Goal: Task Accomplishment & Management: Manage account settings

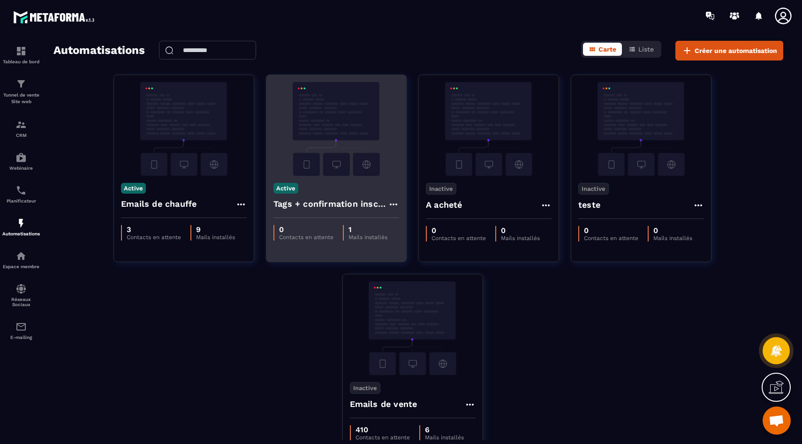
click at [340, 157] on img at bounding box center [336, 129] width 126 height 94
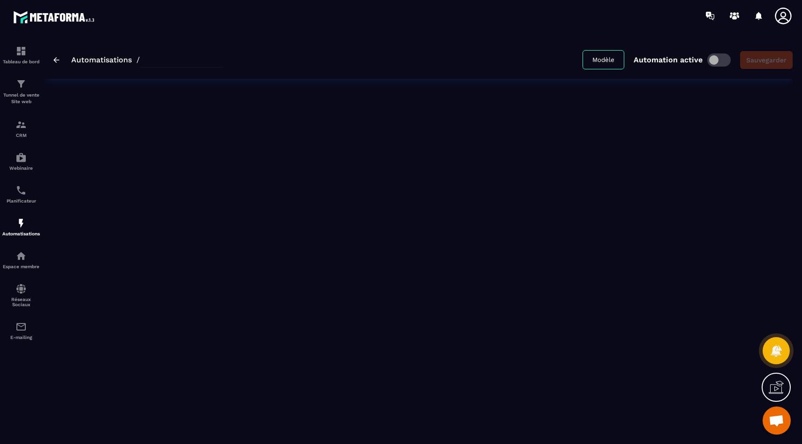
type input "**********"
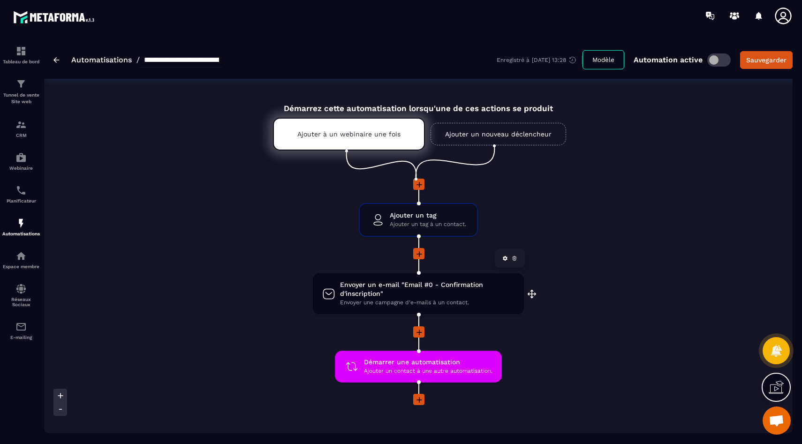
scroll to position [15, 0]
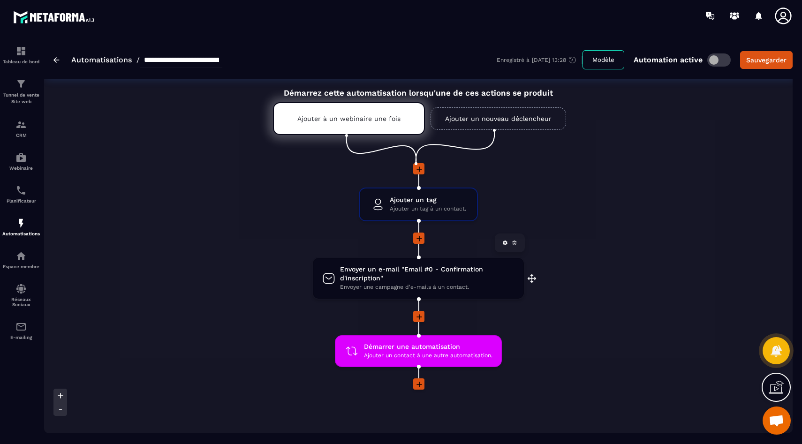
click at [453, 274] on span "Envoyer un e-mail "Email #0 - Confirmation d'inscription"" at bounding box center [427, 274] width 174 height 18
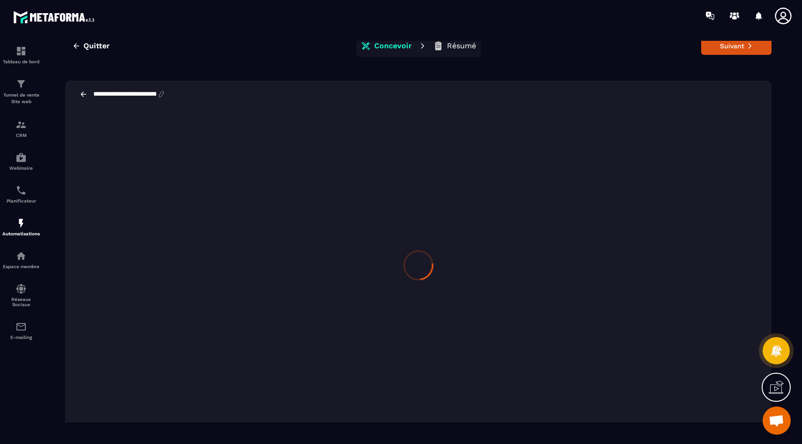
scroll to position [21, 0]
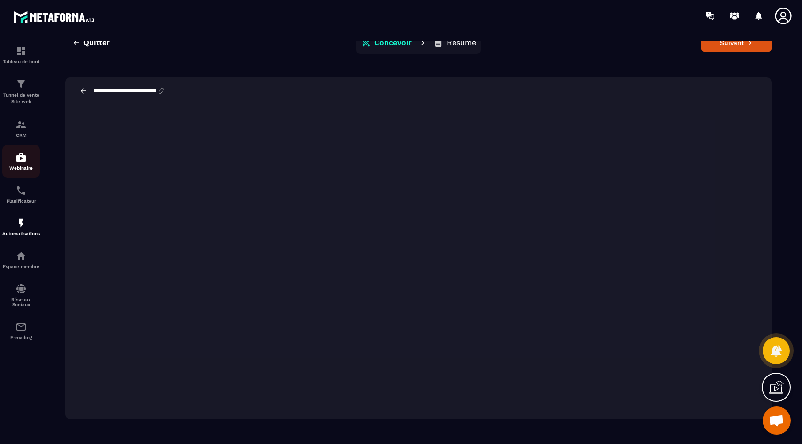
click at [18, 156] on img at bounding box center [20, 157] width 11 height 11
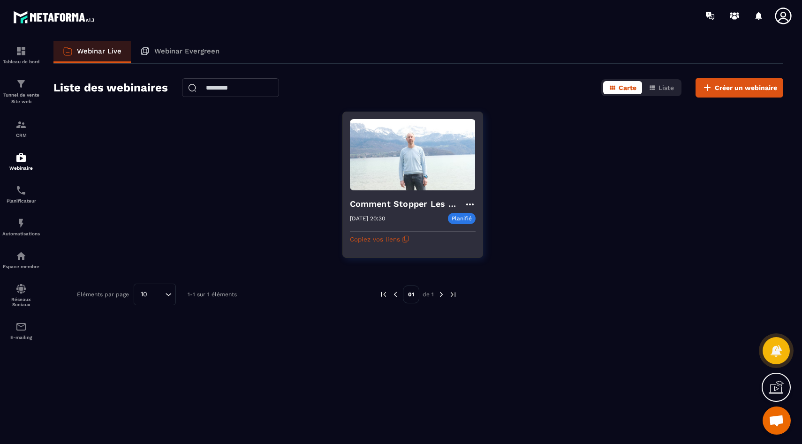
click at [397, 208] on h4 "Comment Stopper Les Conflits Et Mieux Communiquer avec ton ado ?" at bounding box center [407, 203] width 114 height 13
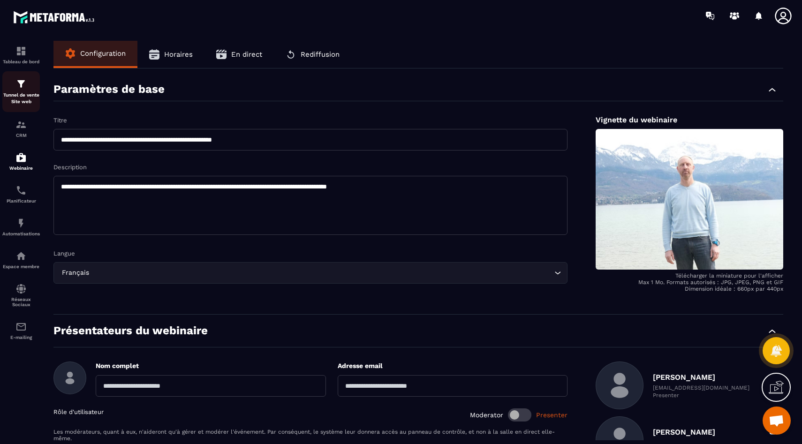
click at [10, 85] on div "Tunnel de vente Site web" at bounding box center [21, 91] width 38 height 27
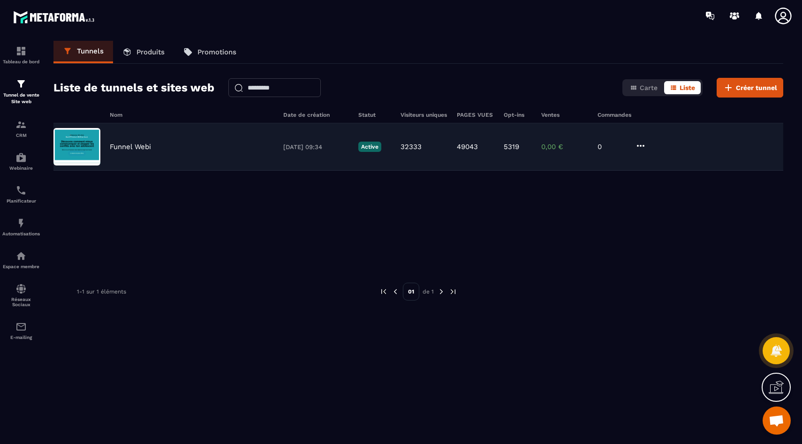
click at [135, 145] on p "Funnel Webi" at bounding box center [130, 147] width 41 height 8
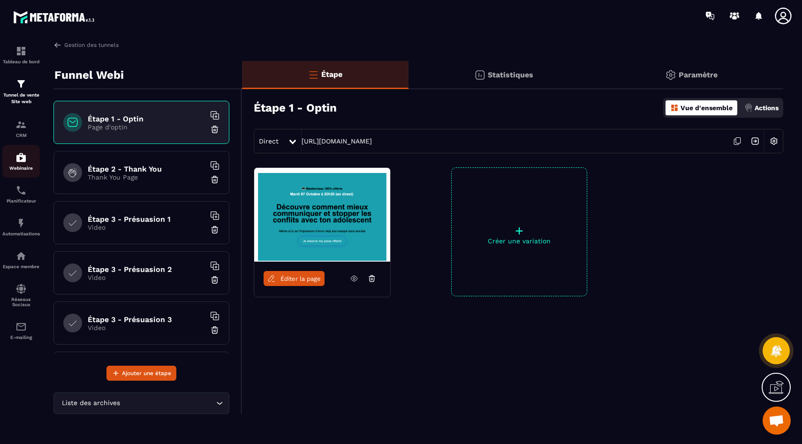
click at [28, 161] on div "Webinaire" at bounding box center [21, 161] width 38 height 19
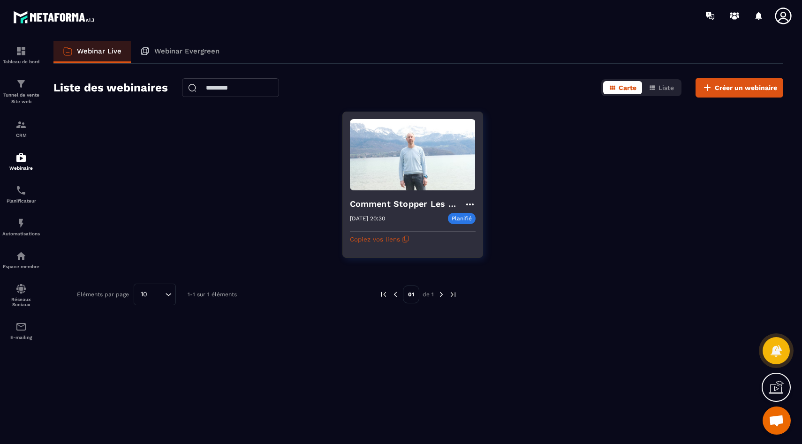
click at [375, 202] on h4 "Comment Stopper Les Conflits Et Mieux Communiquer avec ton ado ?" at bounding box center [407, 203] width 114 height 13
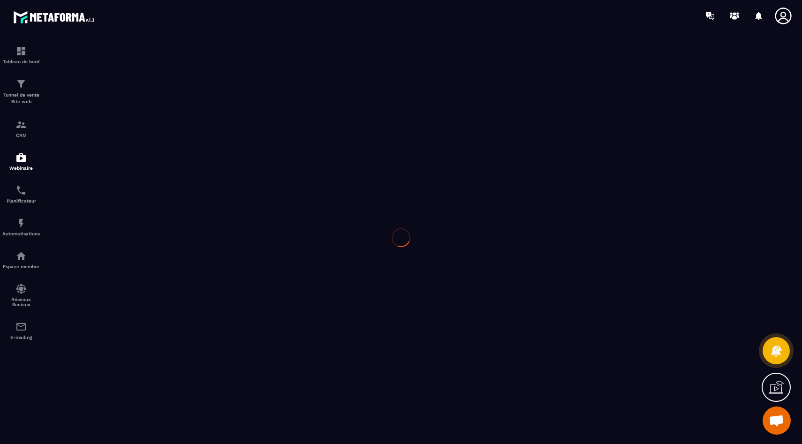
type input "**********"
type textarea "**********"
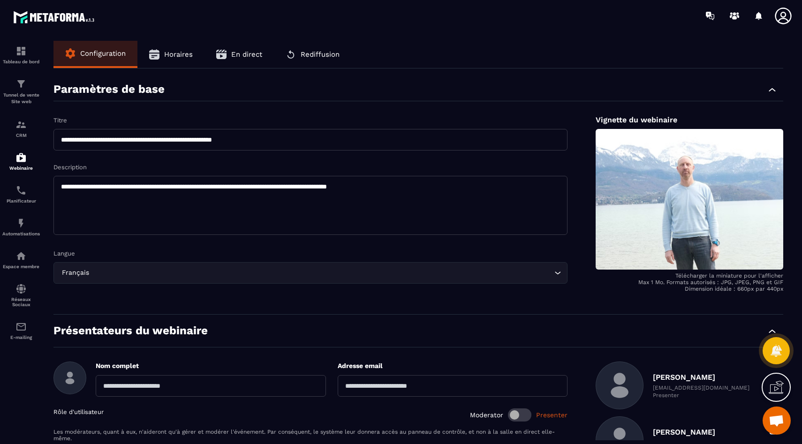
click at [164, 56] on button "Horaires" at bounding box center [170, 54] width 67 height 27
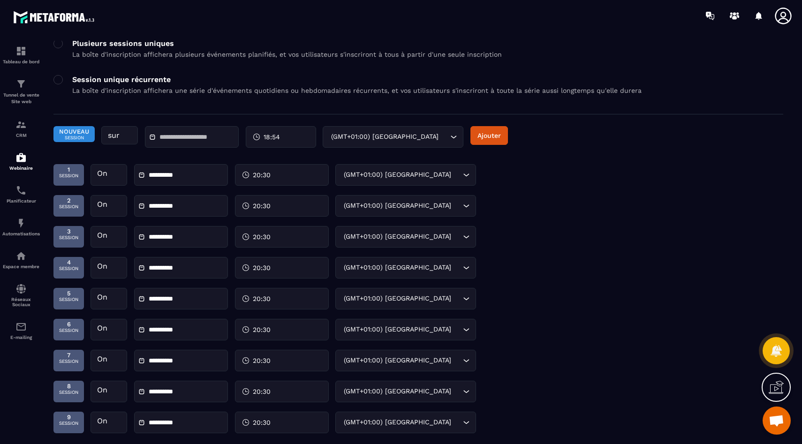
scroll to position [122, 0]
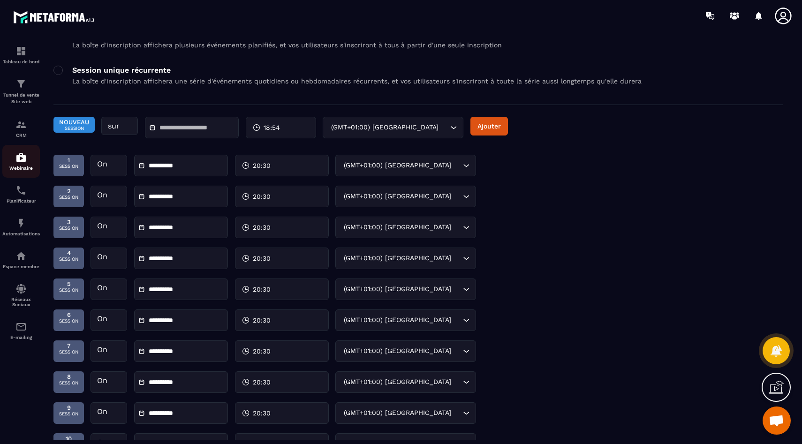
click at [20, 164] on div "Webinaire" at bounding box center [21, 161] width 38 height 19
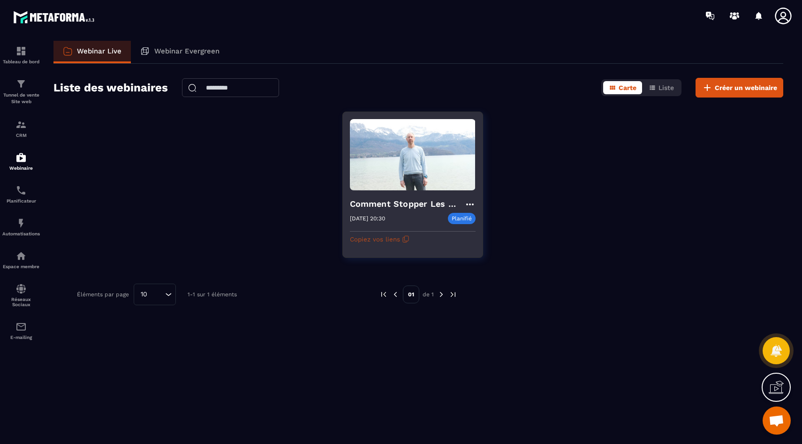
click at [392, 238] on button "Copiez vos liens" at bounding box center [380, 239] width 60 height 15
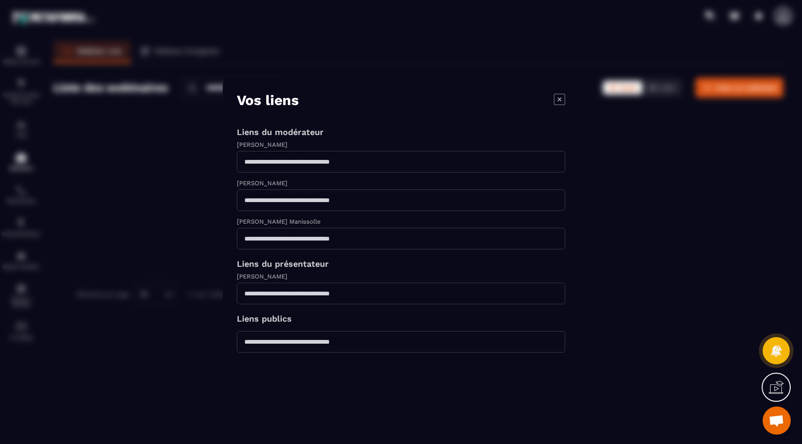
click at [559, 100] on icon "Modal window" at bounding box center [560, 99] width 4 height 4
